Goal: Find specific page/section: Find specific page/section

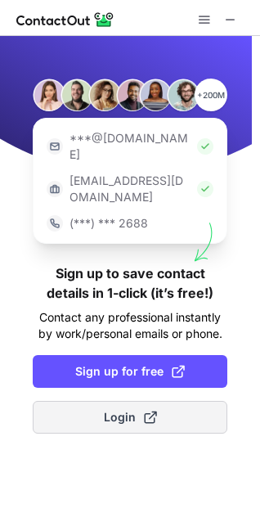
click at [127, 409] on span "Login" at bounding box center [130, 417] width 53 height 16
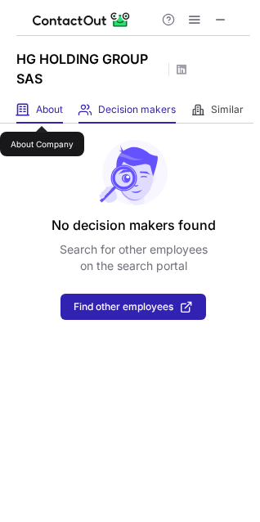
click at [42, 111] on span "About" at bounding box center [49, 109] width 27 height 13
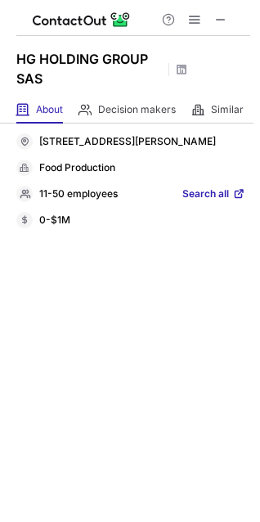
click at [202, 202] on span "Search all" at bounding box center [205, 194] width 47 height 15
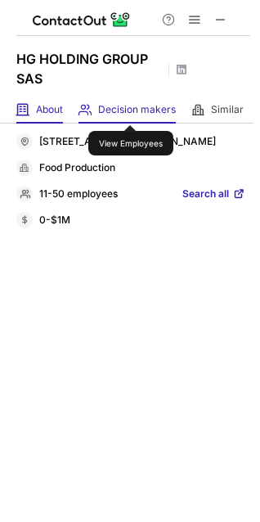
click at [131, 110] on span "Decision makers" at bounding box center [137, 109] width 78 height 13
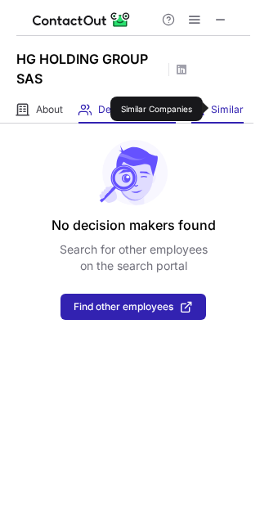
click at [218, 109] on span "Similar" at bounding box center [227, 109] width 33 height 13
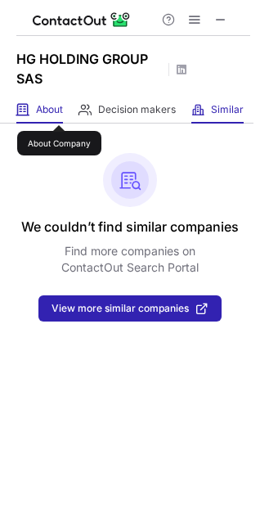
click at [59, 110] on span "About" at bounding box center [49, 109] width 27 height 13
